Goal: Information Seeking & Learning: Learn about a topic

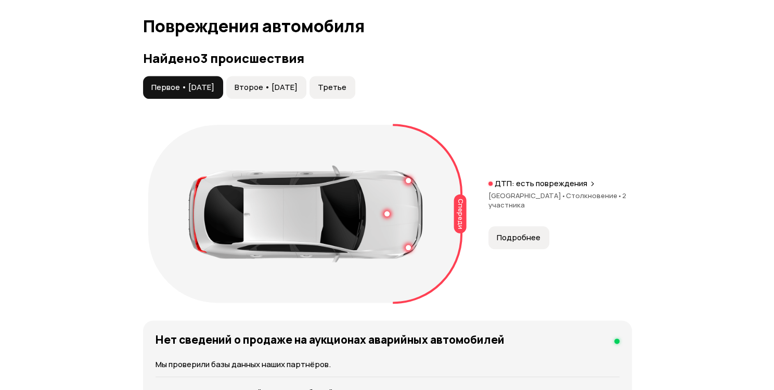
scroll to position [1171, 0]
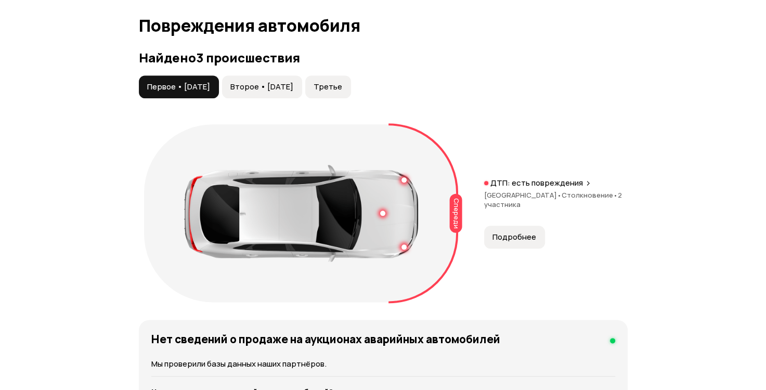
click at [501, 232] on span "Подробнее" at bounding box center [515, 237] width 44 height 10
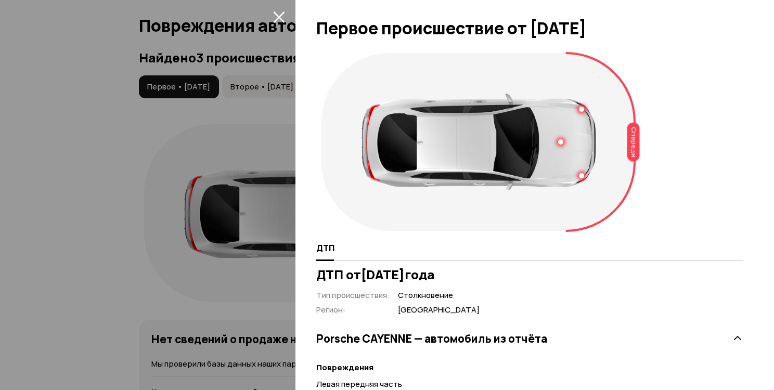
scroll to position [0, 0]
click at [277, 16] on icon "закрыть" at bounding box center [278, 16] width 11 height 11
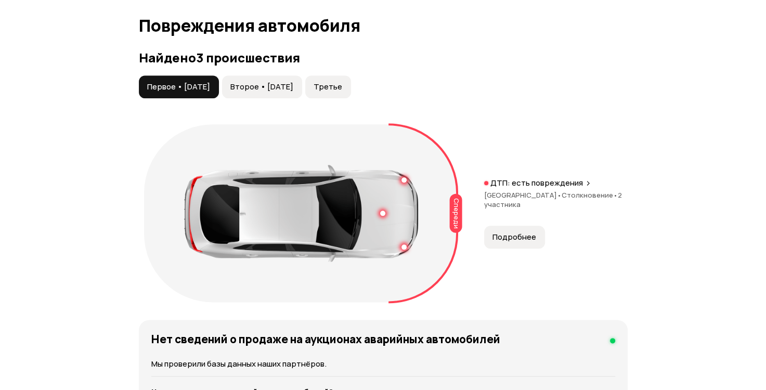
click at [293, 88] on span "Второе • [DATE]" at bounding box center [261, 87] width 63 height 10
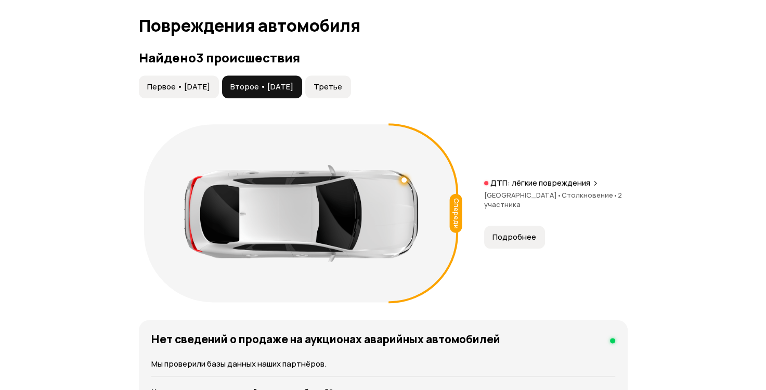
click at [526, 226] on button "Подробнее" at bounding box center [514, 237] width 61 height 23
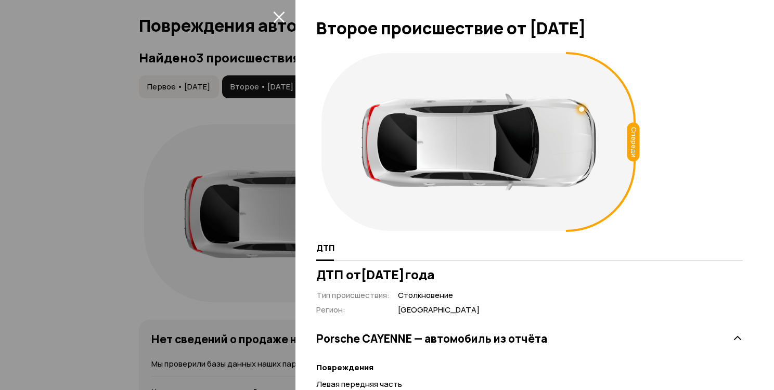
click at [276, 12] on icon "закрыть" at bounding box center [279, 17] width 12 height 12
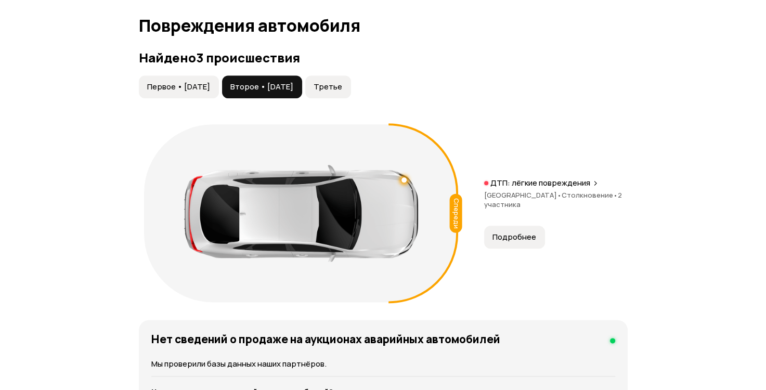
click at [342, 87] on span "Третье" at bounding box center [328, 87] width 29 height 10
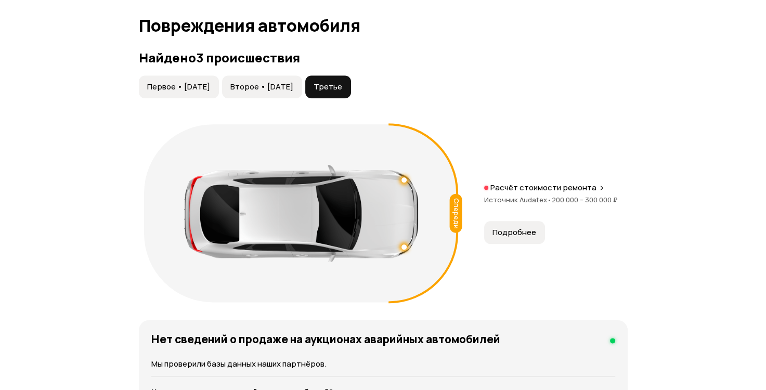
click at [533, 228] on span "Подробнее" at bounding box center [515, 232] width 44 height 10
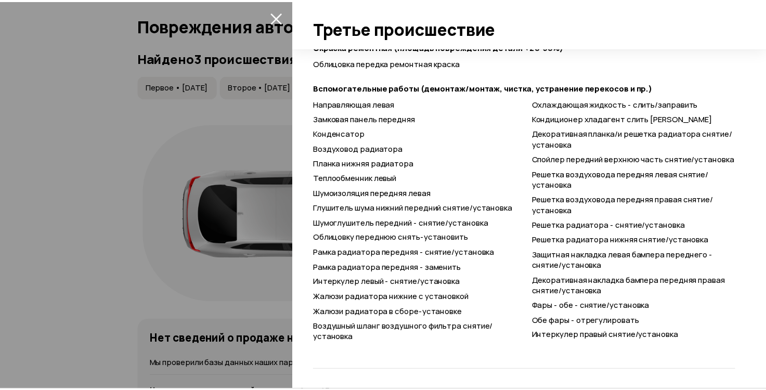
scroll to position [424, 0]
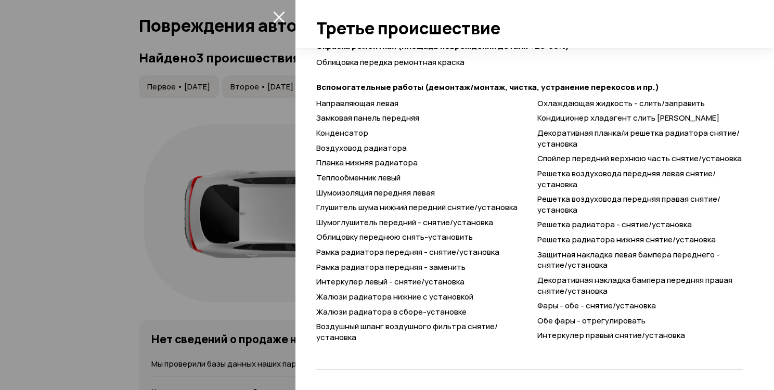
click at [277, 16] on icon "закрыть" at bounding box center [279, 17] width 12 height 12
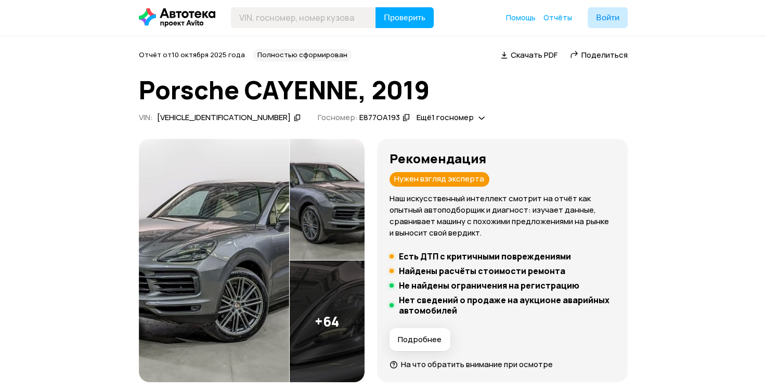
scroll to position [0, 0]
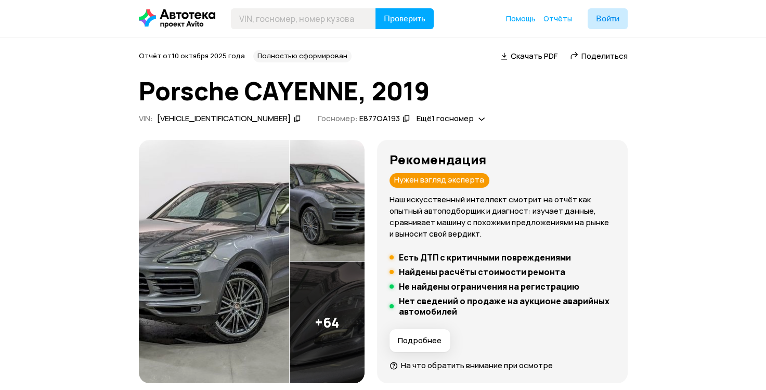
click at [253, 178] on img at bounding box center [214, 262] width 150 height 244
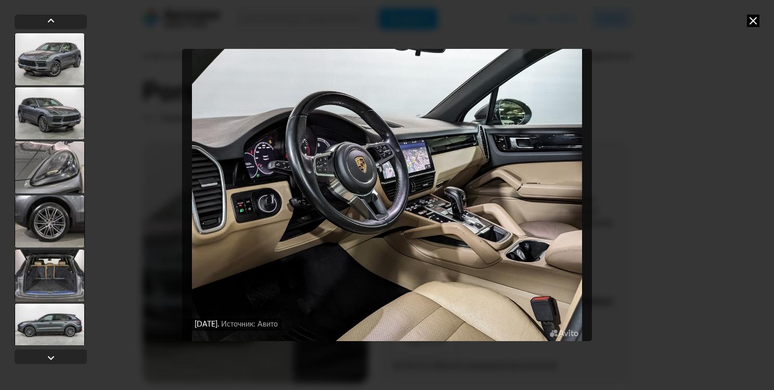
click at [758, 21] on icon at bounding box center [753, 21] width 12 height 12
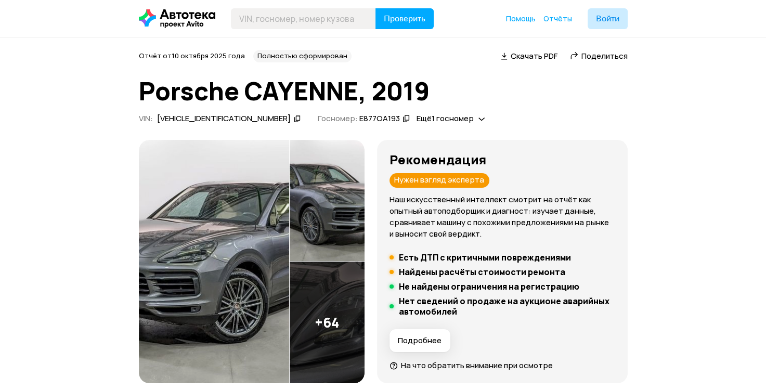
click at [254, 230] on img at bounding box center [214, 262] width 150 height 244
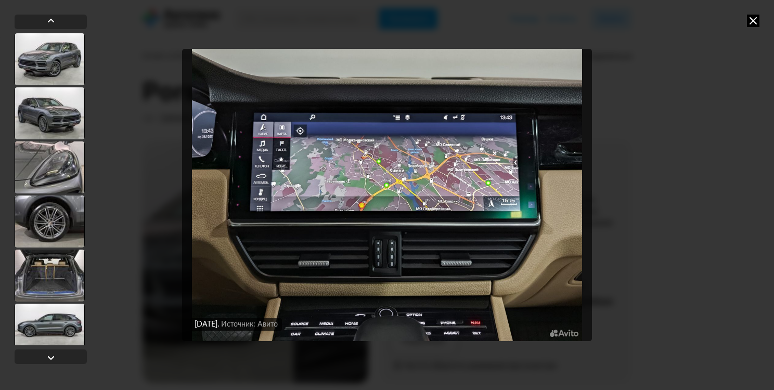
click at [754, 21] on icon at bounding box center [753, 21] width 12 height 12
